Goal: Task Accomplishment & Management: Manage account settings

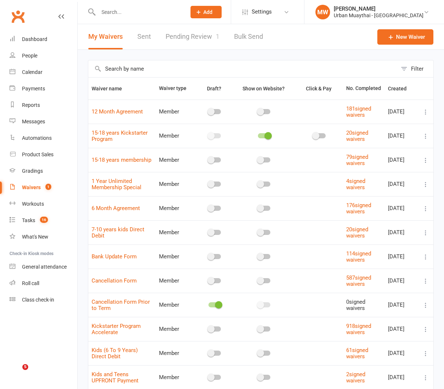
select select "50"
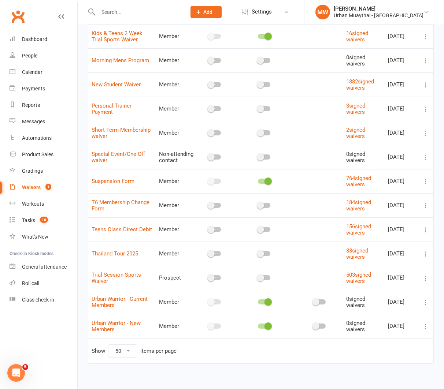
scroll to position [371, 0]
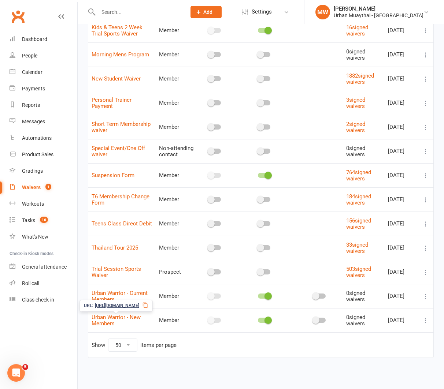
click at [108, 321] on span "Urban Warrior - New Members" at bounding box center [116, 320] width 49 height 20
click at [110, 320] on link "Urban Warrior - New Members" at bounding box center [116, 320] width 49 height 13
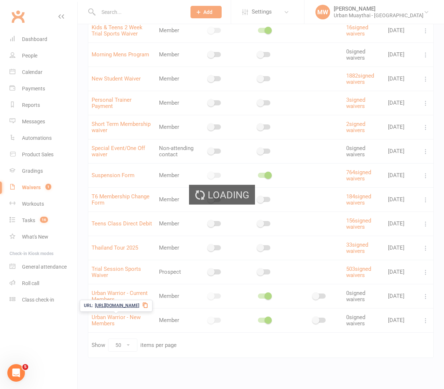
select select "do_not_copy_answers"
select select "select"
select select "checkbox"
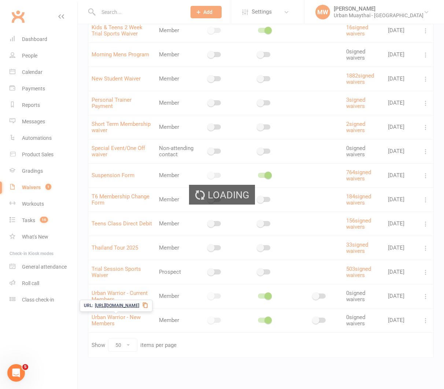
select select "select"
select select "checkbox"
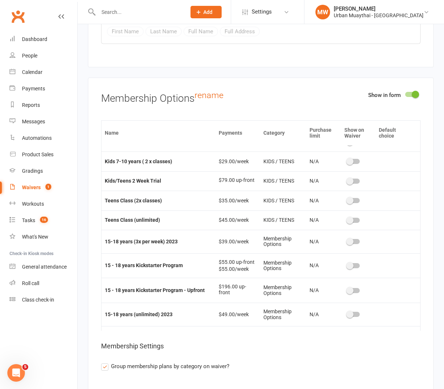
scroll to position [98, 0]
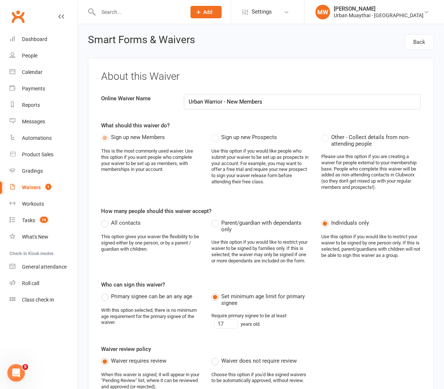
select select "50"
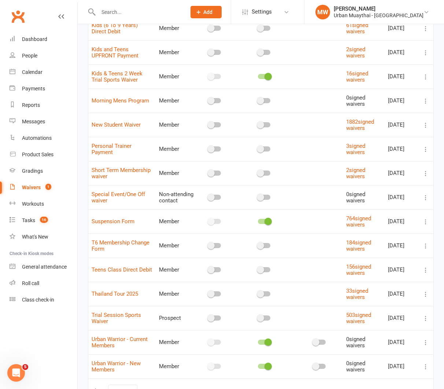
scroll to position [371, 0]
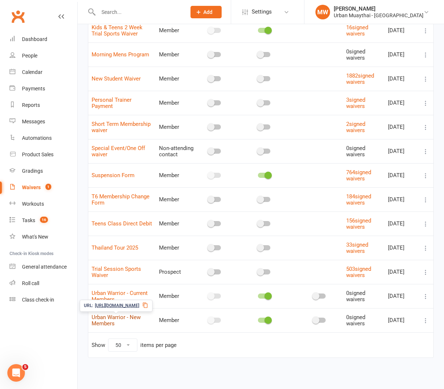
click at [126, 316] on link "Urban Warrior - New Members" at bounding box center [116, 320] width 49 height 13
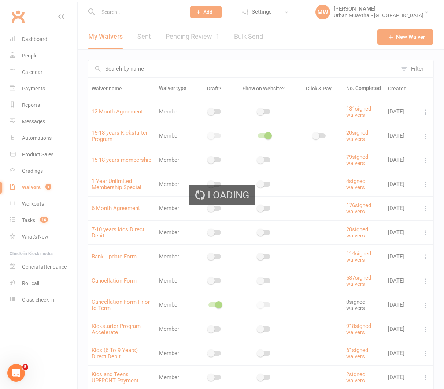
select select "do_not_copy_answers"
select select "select"
select select "checkbox"
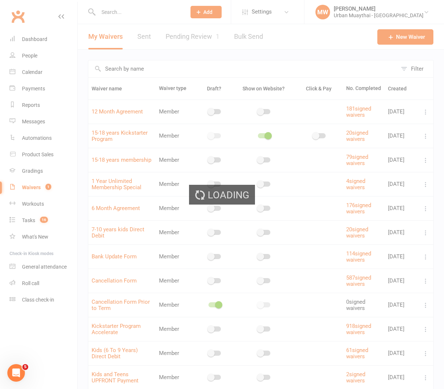
select select "select"
select select "checkbox"
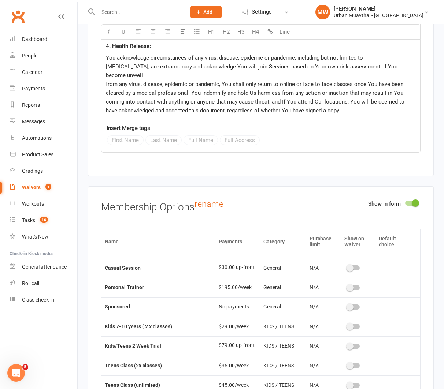
scroll to position [3, 0]
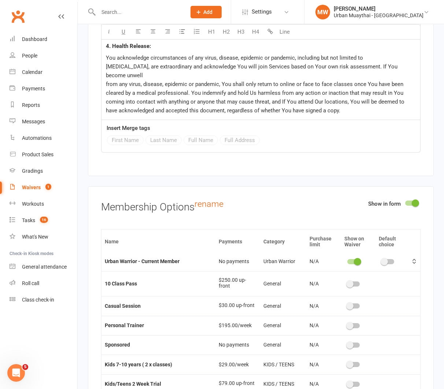
click at [348, 259] on div at bounding box center [353, 261] width 12 height 5
click at [347, 261] on input "checkbox" at bounding box center [347, 261] width 0 height 0
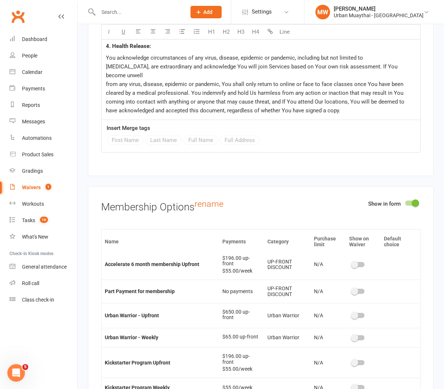
scroll to position [515, 0]
click at [361, 312] on div at bounding box center [358, 314] width 12 height 5
click at [352, 314] on input "checkbox" at bounding box center [352, 314] width 0 height 0
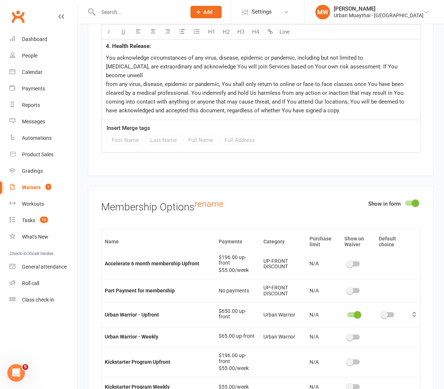
click at [355, 335] on div at bounding box center [353, 337] width 12 height 5
click at [347, 336] on input "checkbox" at bounding box center [347, 336] width 0 height 0
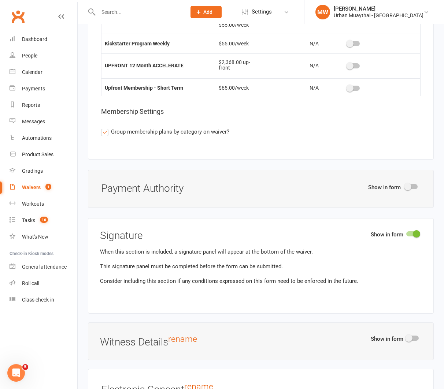
scroll to position [3992, 0]
click at [413, 183] on div at bounding box center [411, 185] width 12 height 5
click at [405, 185] on input "checkbox" at bounding box center [405, 185] width 0 height 0
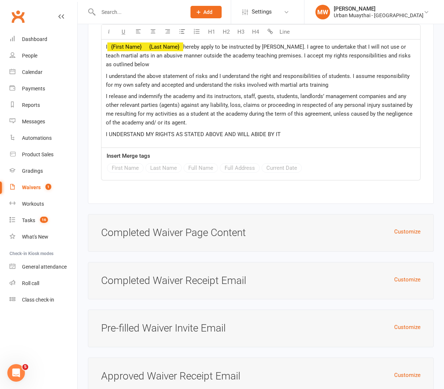
scroll to position [4564, 0]
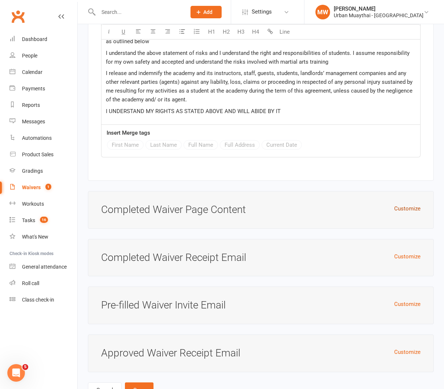
click at [402, 204] on button "Customize" at bounding box center [407, 208] width 26 height 9
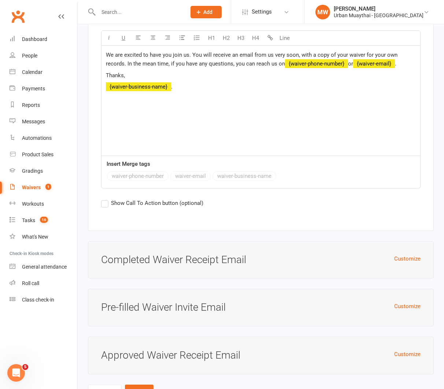
scroll to position [4835, 0]
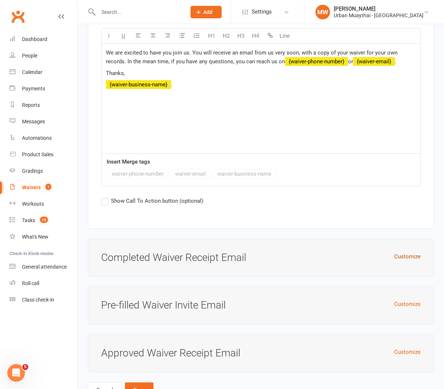
click at [411, 252] on button "Customize" at bounding box center [407, 256] width 26 height 9
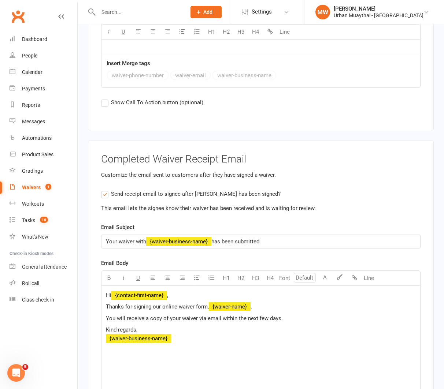
scroll to position [4934, 0]
click at [104, 189] on label "Send receipt email to signee after waiver has been signed?" at bounding box center [190, 193] width 179 height 9
click at [104, 189] on input "Send receipt email to signee after waiver has been signed?" at bounding box center [103, 189] width 5 height 0
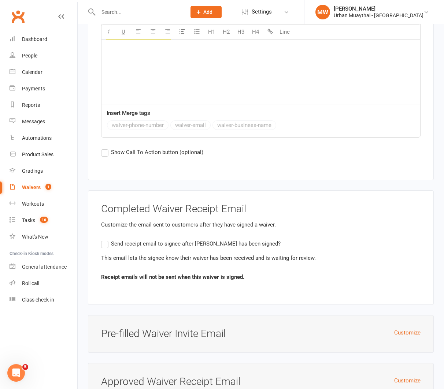
scroll to position [4912, 0]
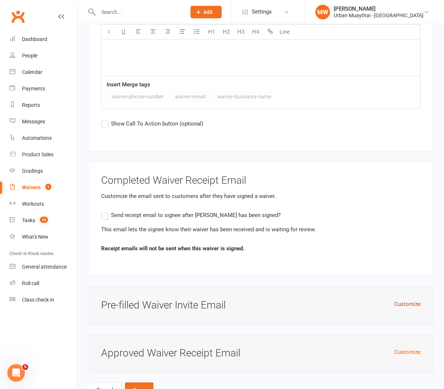
click at [403, 300] on button "Customize" at bounding box center [407, 304] width 26 height 9
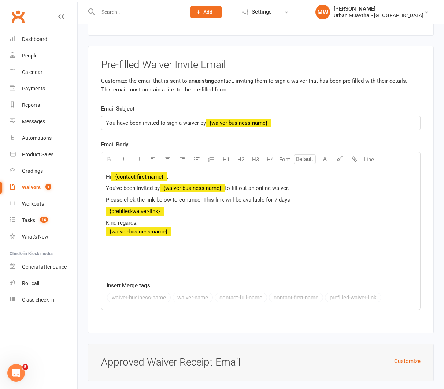
scroll to position [5162, 0]
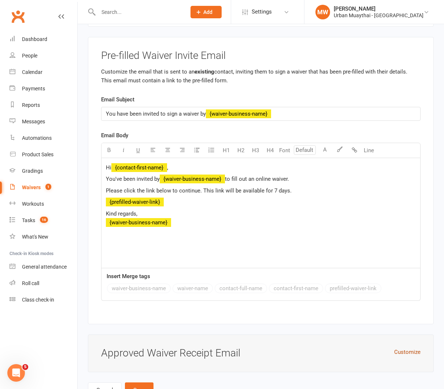
click at [402, 348] on button "Customize" at bounding box center [407, 352] width 26 height 9
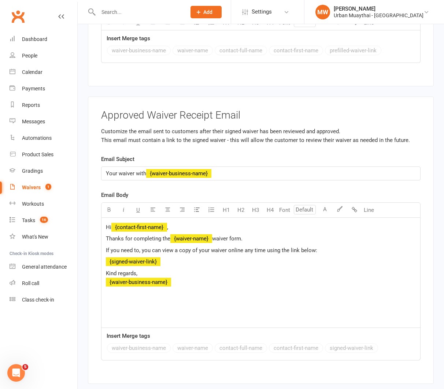
scroll to position [5412, 0]
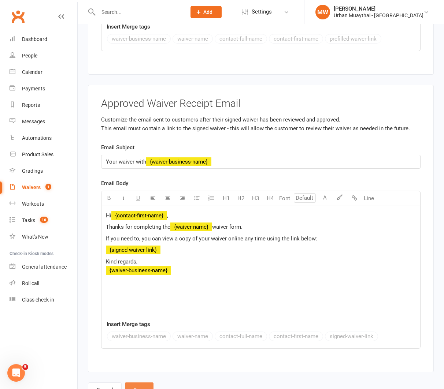
click at [143, 383] on button "Save" at bounding box center [139, 390] width 29 height 15
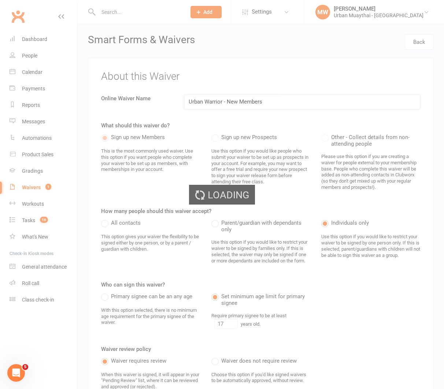
select select "50"
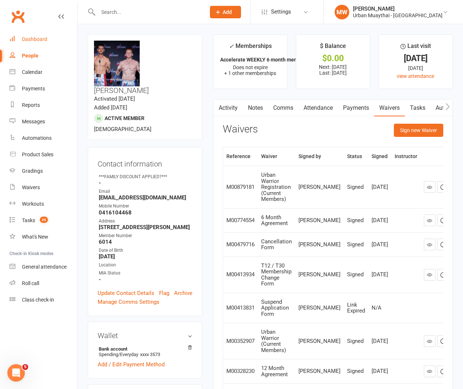
click at [39, 39] on div "Dashboard" at bounding box center [34, 39] width 25 height 6
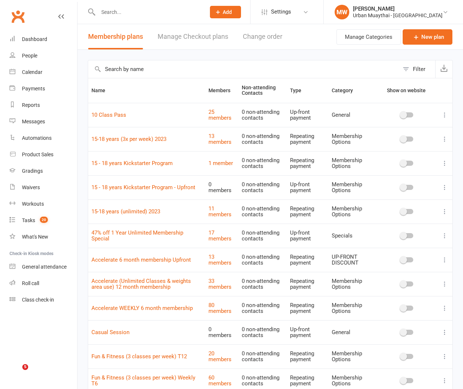
select select "100"
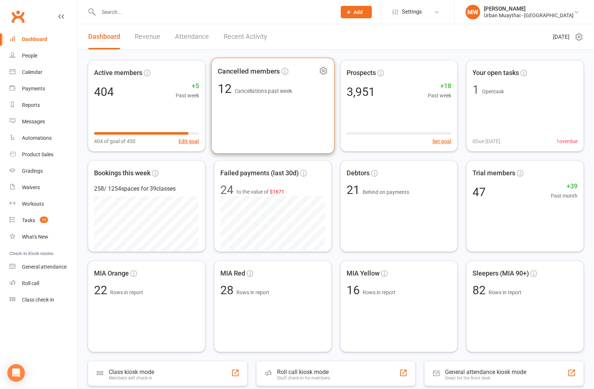
click at [286, 98] on div "Cancelled members 12 Cancellations past week" at bounding box center [272, 106] width 123 height 96
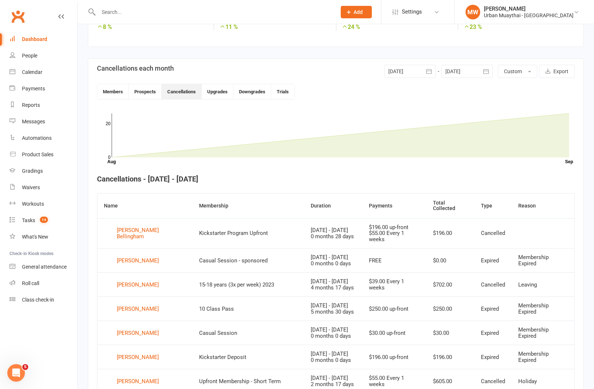
scroll to position [141, 0]
click at [422, 71] on button "button" at bounding box center [428, 71] width 13 height 13
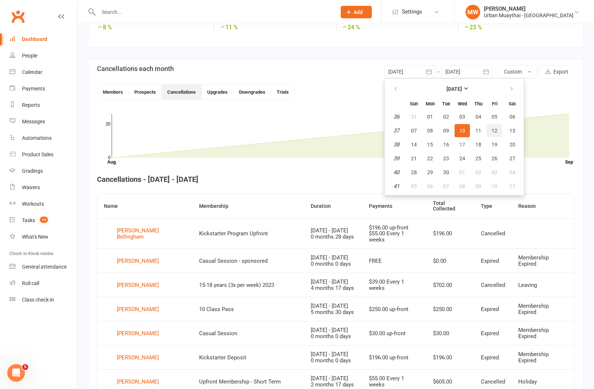
click at [495, 128] on span "12" at bounding box center [495, 131] width 6 height 6
type input "12 Sep 2025"
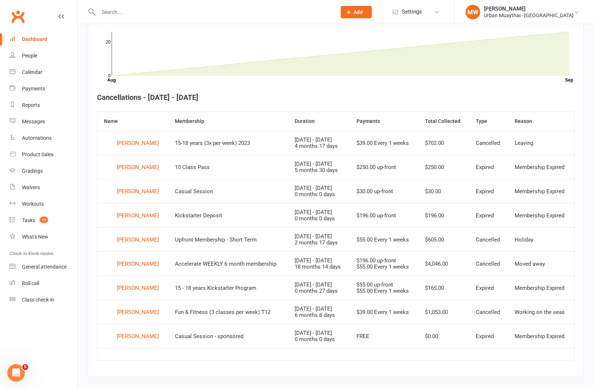
scroll to position [233, 0]
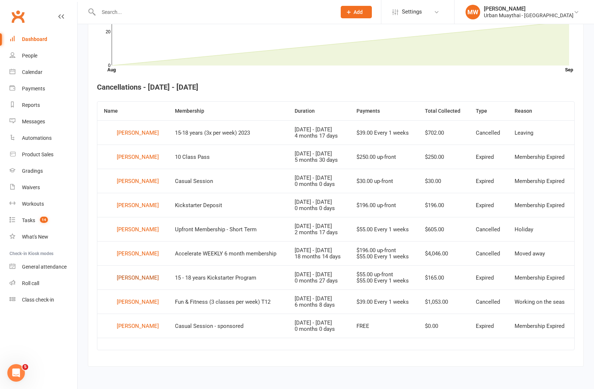
click at [146, 277] on div "Cooper Preston" at bounding box center [138, 277] width 42 height 11
click at [24, 218] on div "Tasks" at bounding box center [28, 220] width 13 height 6
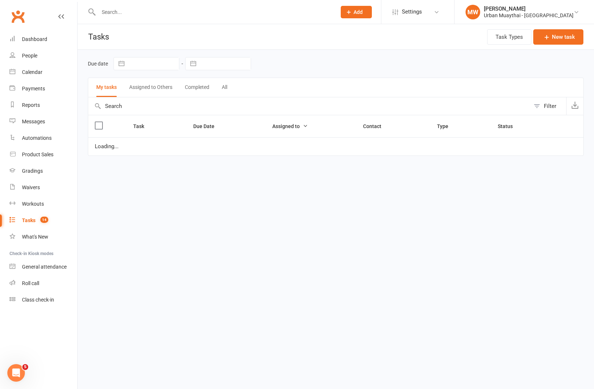
select select "started"
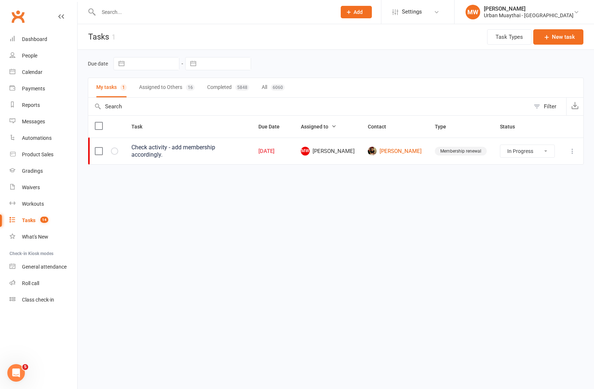
click at [172, 87] on button "Assigned to Others 16" at bounding box center [167, 87] width 56 height 19
select select "started"
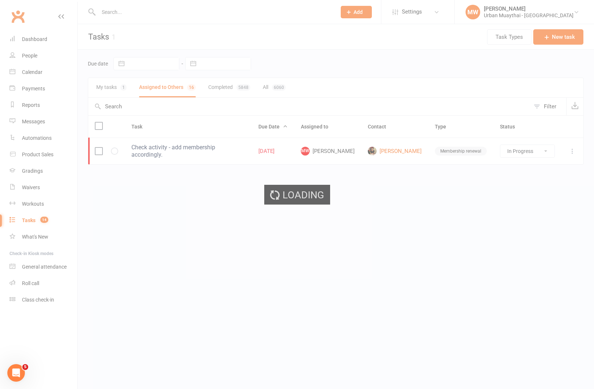
select select "started"
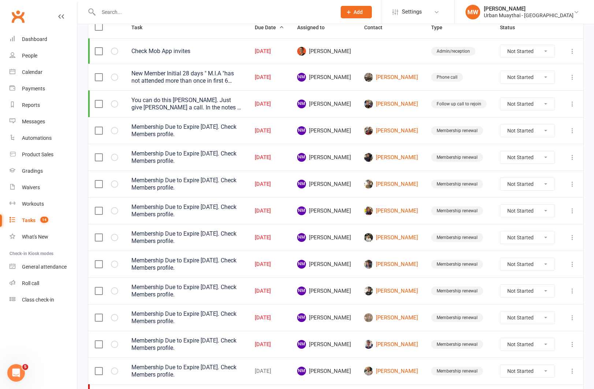
scroll to position [103, 0]
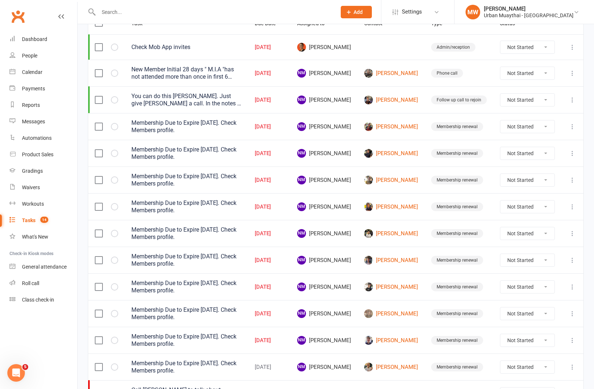
click at [547, 154] on select "Not Started In Progress Waiting Complete" at bounding box center [527, 153] width 54 height 12
click at [500, 147] on select "Not Started In Progress Waiting Complete" at bounding box center [527, 153] width 54 height 12
select select "unstarted"
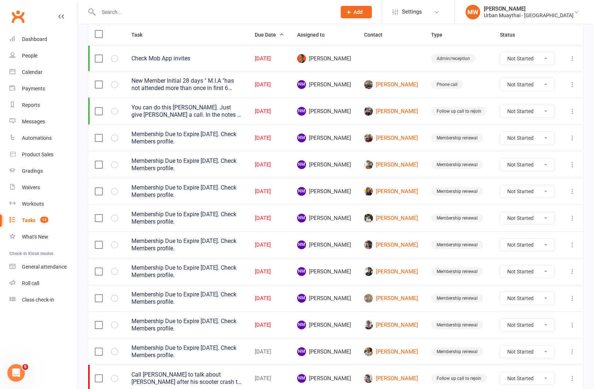
scroll to position [92, 0]
click at [541, 353] on select "Not Started In Progress Waiting Complete" at bounding box center [527, 352] width 54 height 12
click at [500, 346] on select "Not Started In Progress Waiting Complete" at bounding box center [527, 352] width 54 height 12
select select "unstarted"
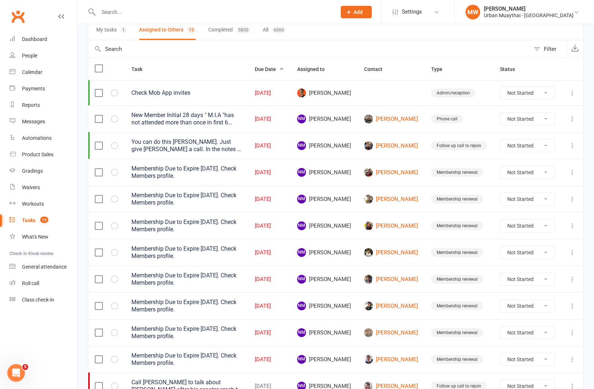
scroll to position [54, 0]
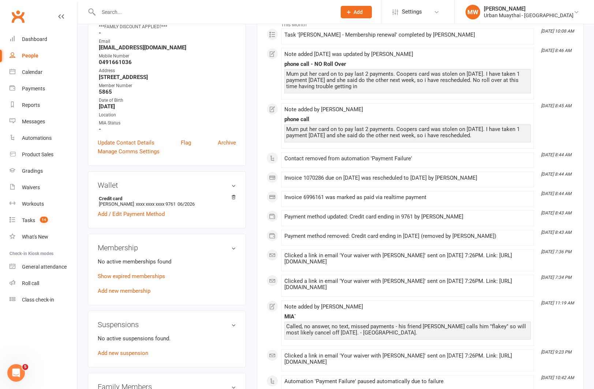
scroll to position [132, 0]
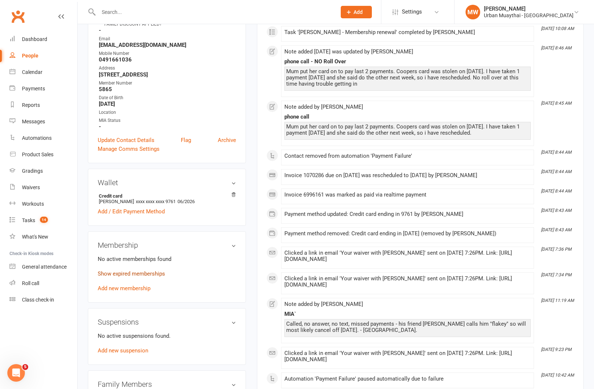
click at [158, 272] on link "Show expired memberships" at bounding box center [131, 274] width 67 height 7
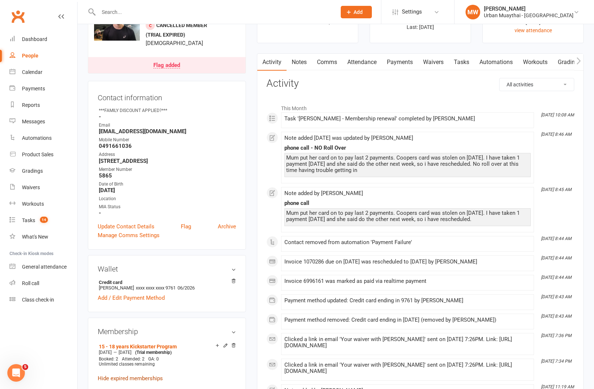
scroll to position [0, 0]
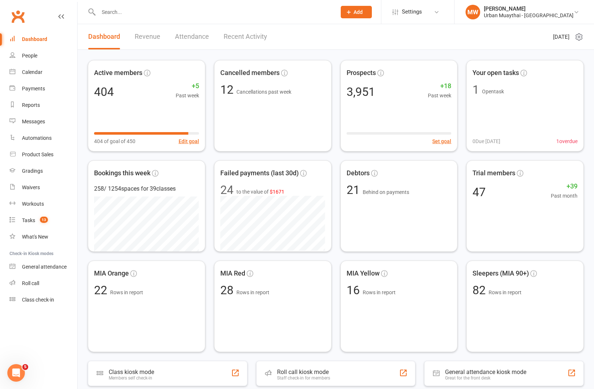
click at [271, 14] on input "text" at bounding box center [213, 12] width 235 height 10
type input "[PERSON_NAME]"
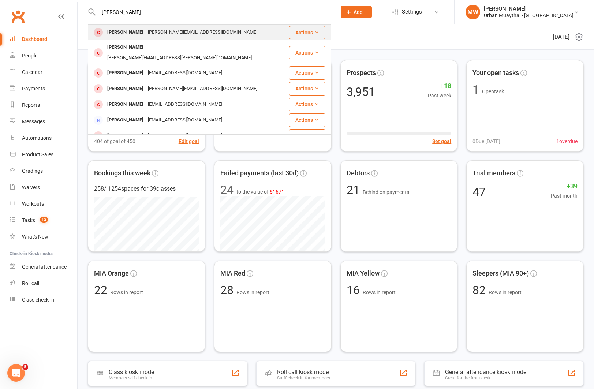
click at [221, 32] on div "[PERSON_NAME] [PERSON_NAME][EMAIL_ADDRESS][DOMAIN_NAME]" at bounding box center [189, 32] width 200 height 15
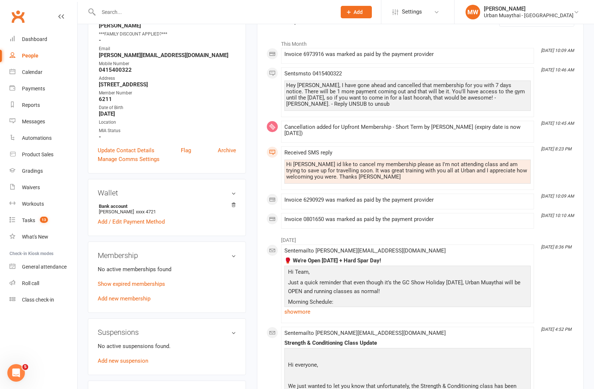
scroll to position [116, 0]
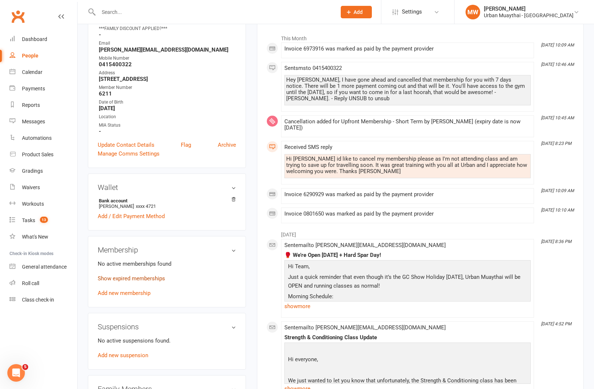
click at [123, 275] on link "Show expired memberships" at bounding box center [131, 278] width 67 height 7
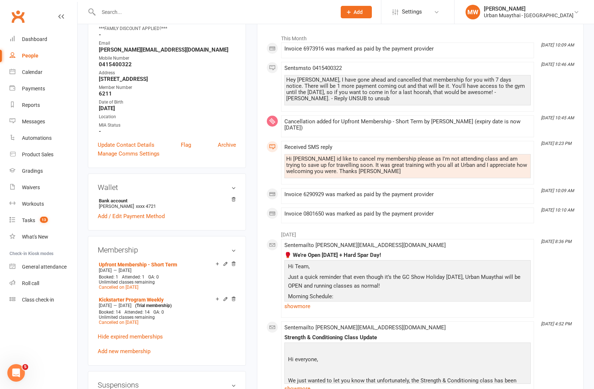
scroll to position [0, 0]
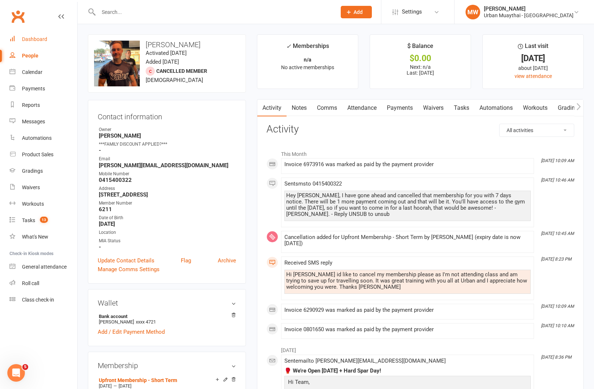
click at [34, 37] on div "Dashboard" at bounding box center [34, 39] width 25 height 6
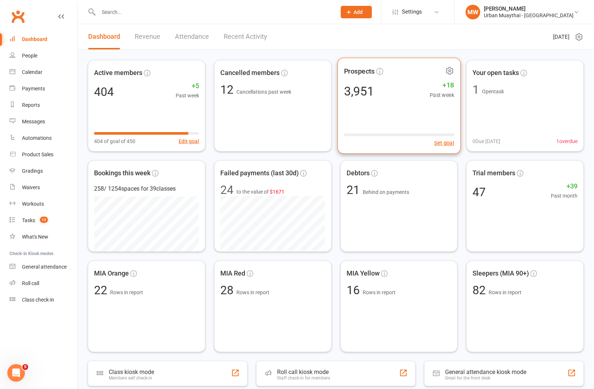
click at [387, 83] on div "3,951 +18 Past week" at bounding box center [399, 91] width 110 height 16
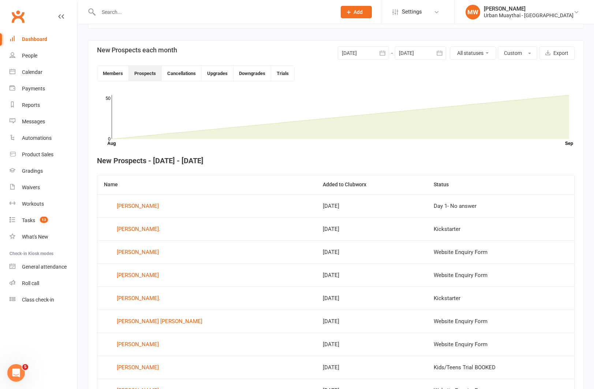
scroll to position [159, 0]
click at [379, 52] on icon "button" at bounding box center [382, 54] width 7 height 7
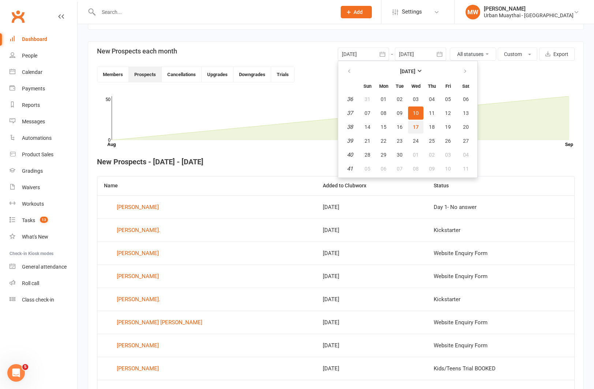
click at [414, 122] on button "17" at bounding box center [415, 126] width 15 height 13
type input "[DATE]"
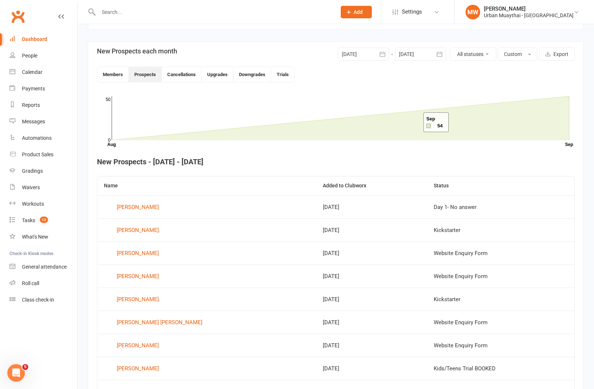
scroll to position [39, 0]
